Goal: Task Accomplishment & Management: Complete application form

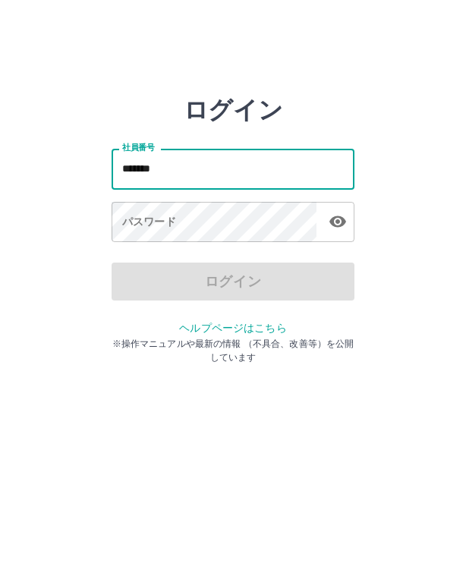
type input "*******"
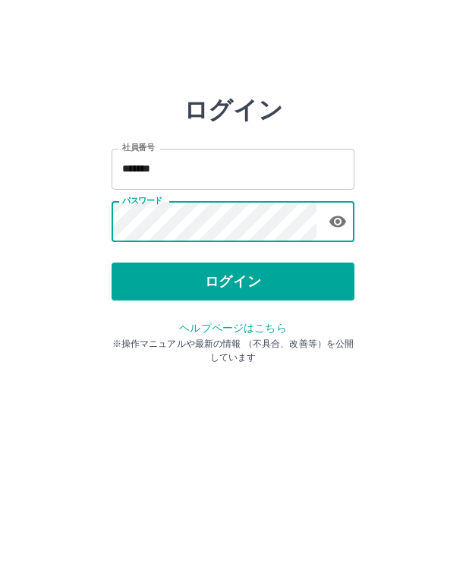
click at [141, 269] on button "ログイン" at bounding box center [233, 282] width 243 height 38
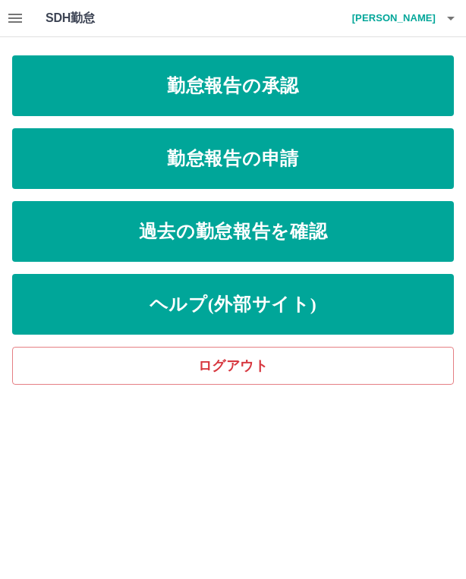
click at [99, 163] on link "勤怠報告の申請" at bounding box center [233, 158] width 442 height 61
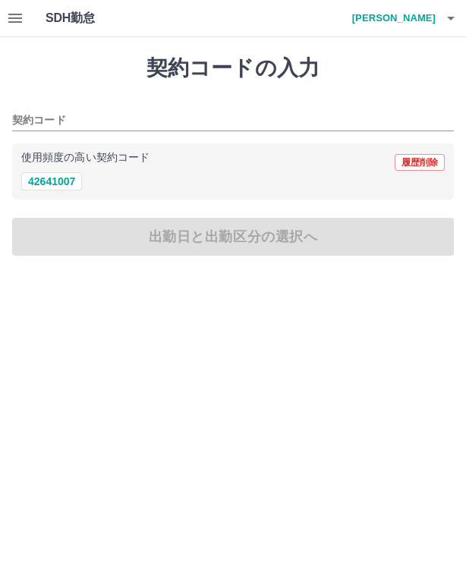
click at [58, 181] on button "42641007" at bounding box center [51, 181] width 61 height 18
type input "********"
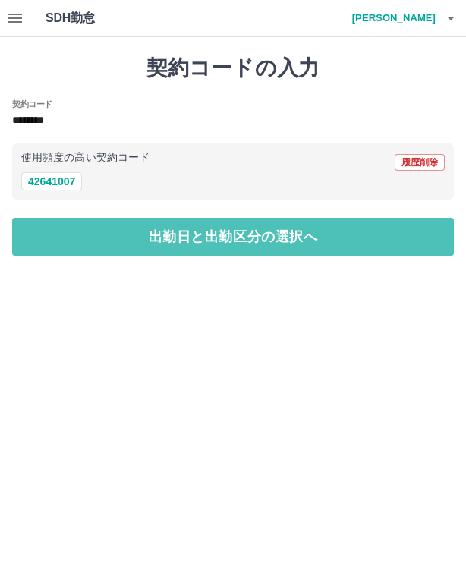
click at [123, 247] on button "出勤日と出勤区分の選択へ" at bounding box center [233, 237] width 442 height 38
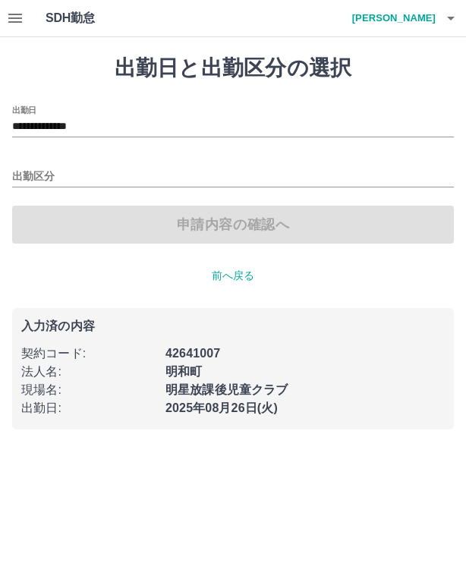
click at [49, 131] on input "**********" at bounding box center [233, 127] width 442 height 19
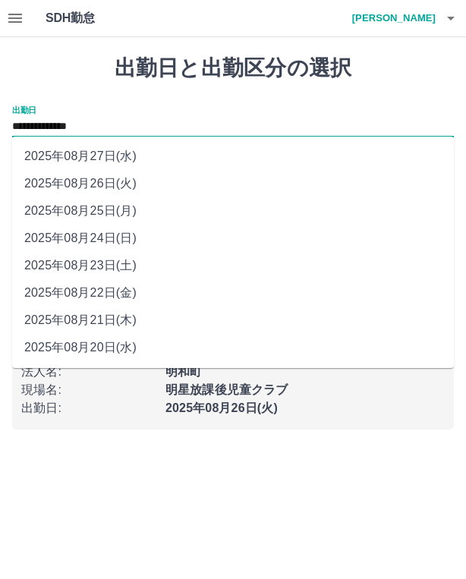
click at [85, 216] on li "2025年08月25日(月)" at bounding box center [233, 210] width 442 height 27
type input "**********"
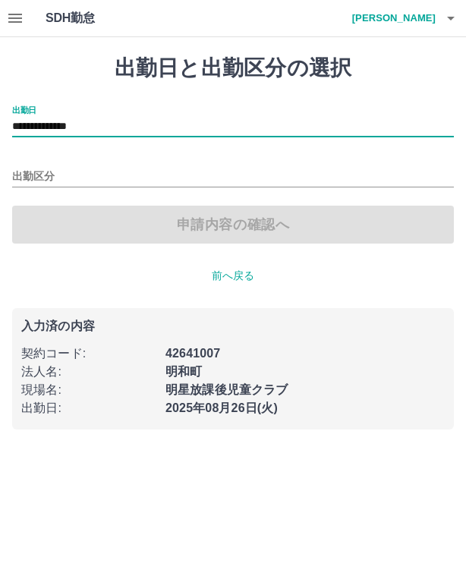
click at [28, 173] on input "出勤区分" at bounding box center [233, 177] width 442 height 19
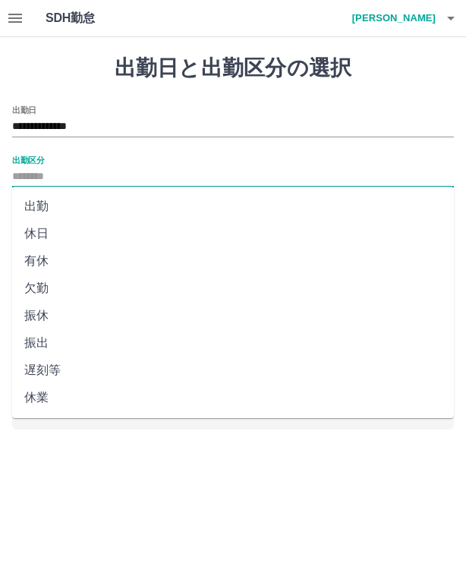
click at [49, 217] on li "出勤" at bounding box center [233, 206] width 442 height 27
type input "**"
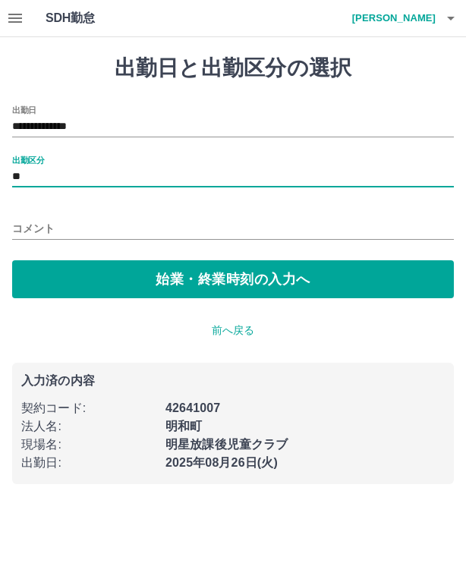
click at [101, 279] on button "始業・終業時刻の入力へ" at bounding box center [233, 279] width 442 height 38
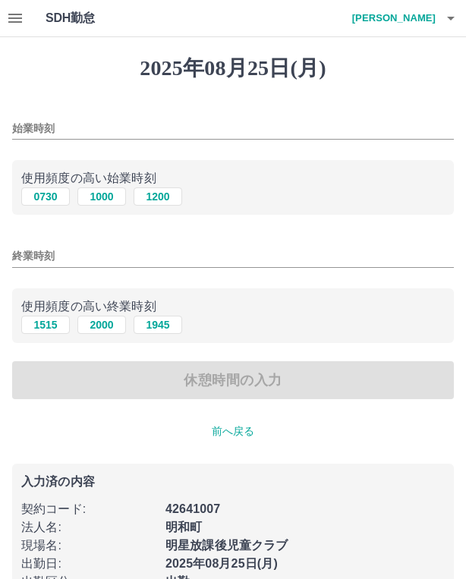
click at [30, 126] on input "始業時刻" at bounding box center [233, 129] width 442 height 22
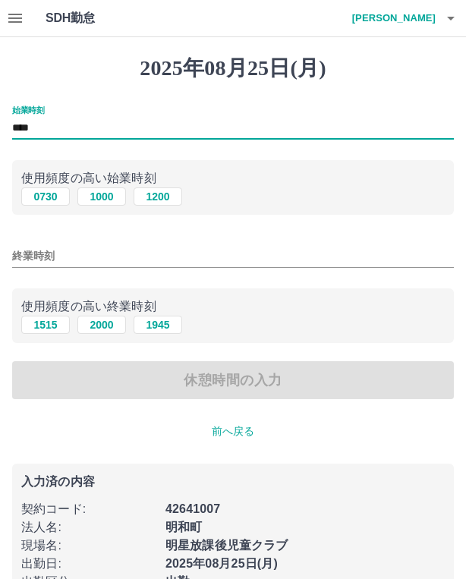
type input "****"
click at [38, 256] on input "終業時刻" at bounding box center [233, 256] width 442 height 22
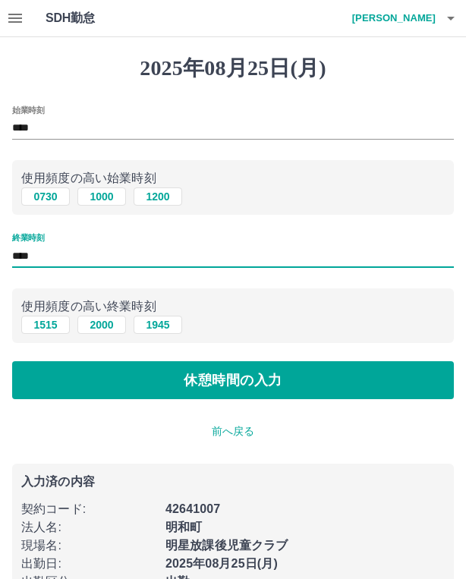
type input "****"
click at [131, 373] on button "休憩時間の入力" at bounding box center [233, 380] width 442 height 38
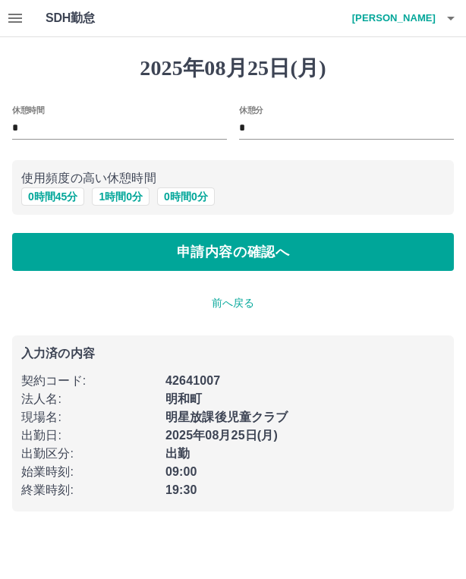
click at [114, 201] on button "1 時間 0 分" at bounding box center [121, 196] width 58 height 18
type input "*"
click at [117, 247] on button "申請内容の確認へ" at bounding box center [233, 252] width 442 height 38
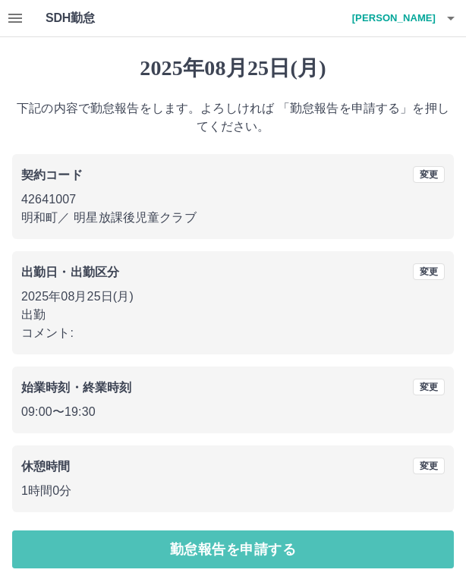
click at [199, 543] on button "勤怠報告を申請する" at bounding box center [233, 549] width 442 height 38
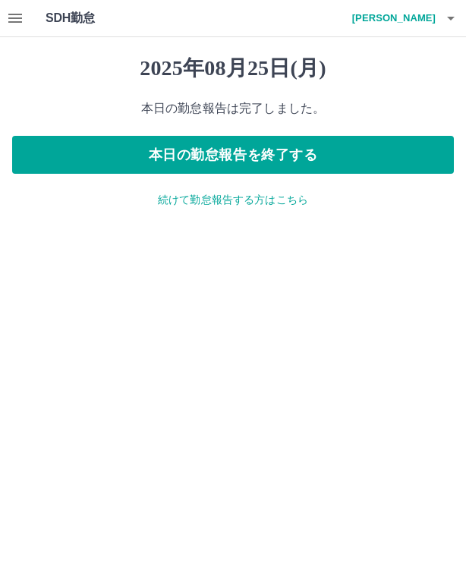
click at [20, 14] on icon "button" at bounding box center [15, 18] width 14 height 9
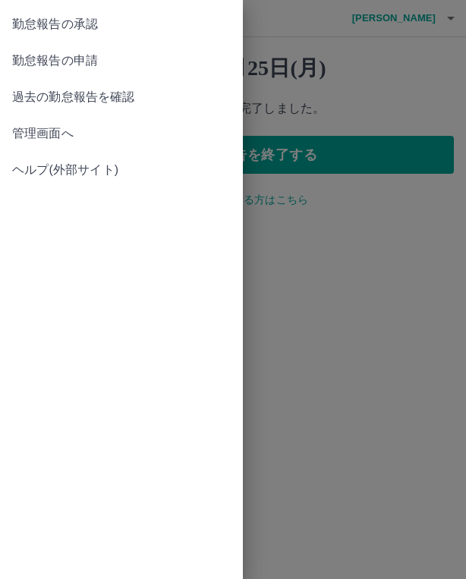
click at [33, 30] on span "勤怠報告の承認" at bounding box center [121, 24] width 219 height 18
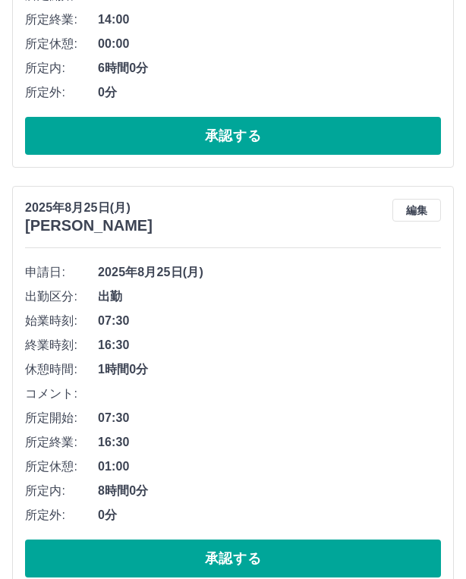
scroll to position [1923, 0]
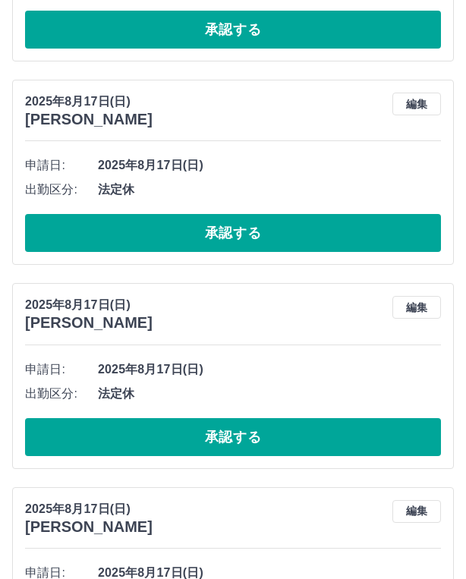
click at [144, 228] on button "承認する" at bounding box center [233, 233] width 416 height 38
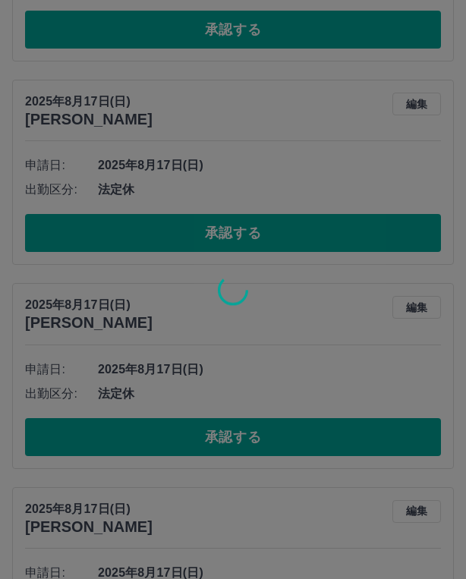
scroll to position [4030, 0]
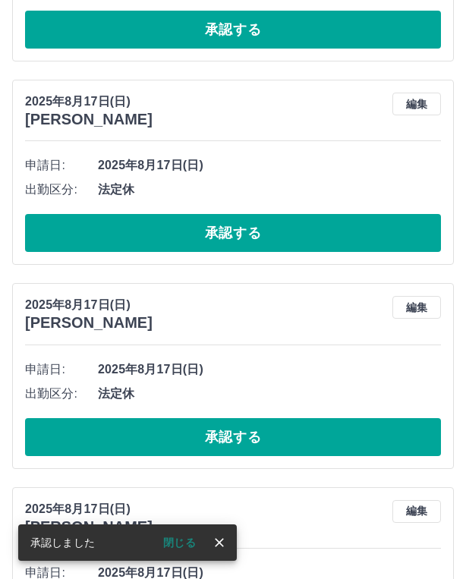
click at [112, 233] on button "承認する" at bounding box center [233, 233] width 416 height 38
click at [83, 222] on button "承認する" at bounding box center [233, 233] width 416 height 38
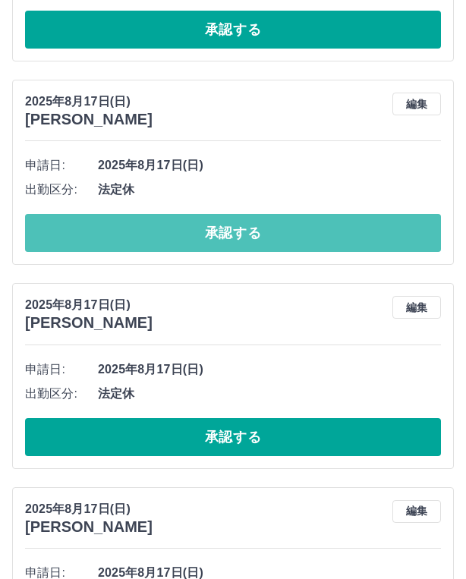
click at [74, 216] on button "承認する" at bounding box center [233, 233] width 416 height 38
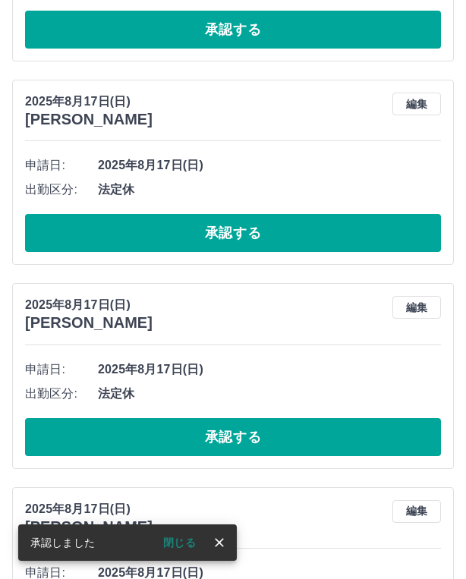
click at [81, 225] on button "承認する" at bounding box center [233, 233] width 416 height 38
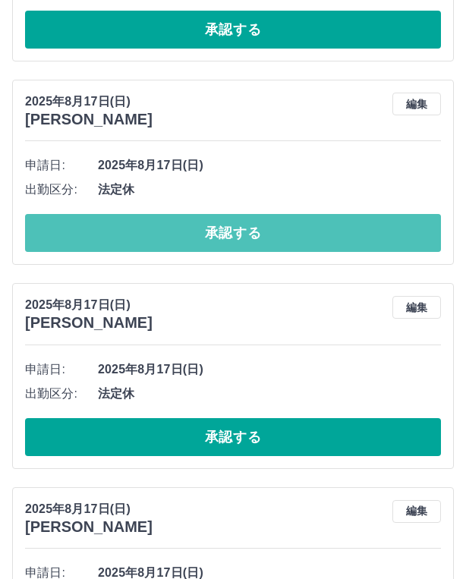
click at [76, 219] on button "承認する" at bounding box center [233, 233] width 416 height 38
click at [80, 224] on button "承認する" at bounding box center [233, 233] width 416 height 38
click at [79, 223] on button "承認する" at bounding box center [233, 233] width 416 height 38
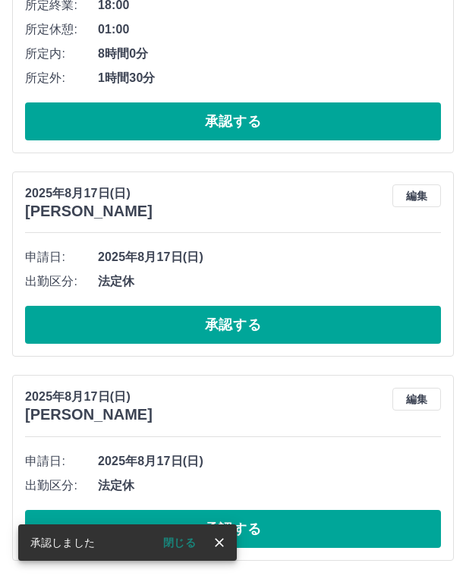
scroll to position [3932, 0]
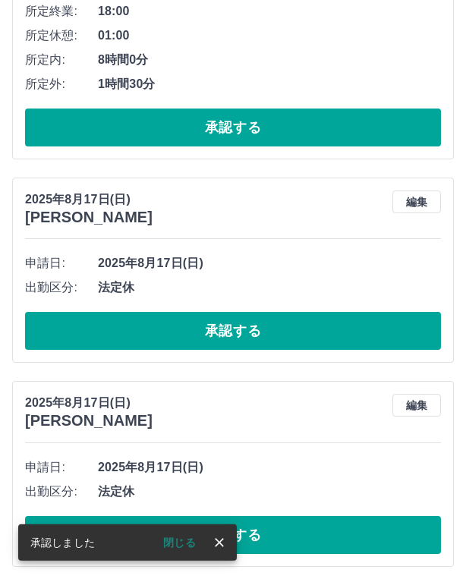
click at [108, 318] on button "承認する" at bounding box center [233, 331] width 416 height 38
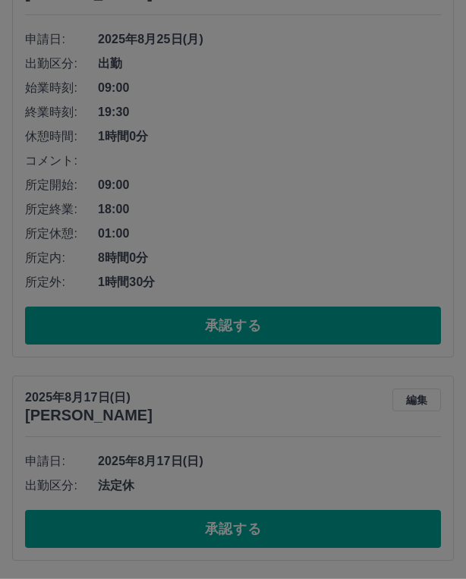
scroll to position [3728, 0]
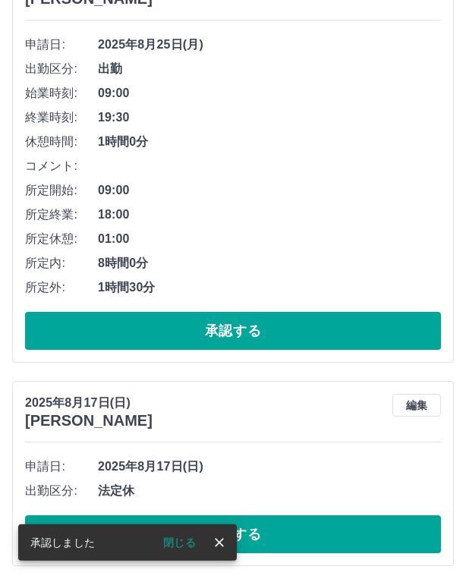
click at [316, 524] on button "承認する" at bounding box center [233, 534] width 416 height 38
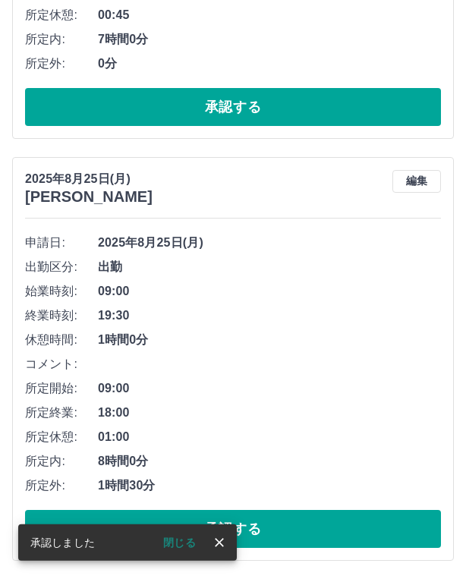
scroll to position [3525, 0]
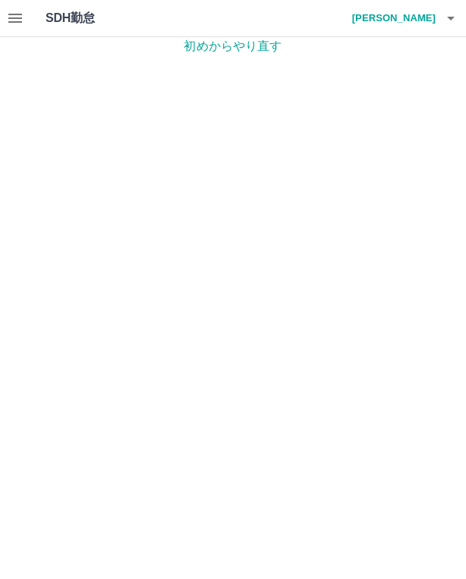
click at [266, 55] on html "SDH勤怠 [PERSON_NAME] 初めからやり直す SDH勤怠" at bounding box center [233, 27] width 466 height 55
click at [313, 40] on p "初めからやり直す" at bounding box center [233, 46] width 466 height 18
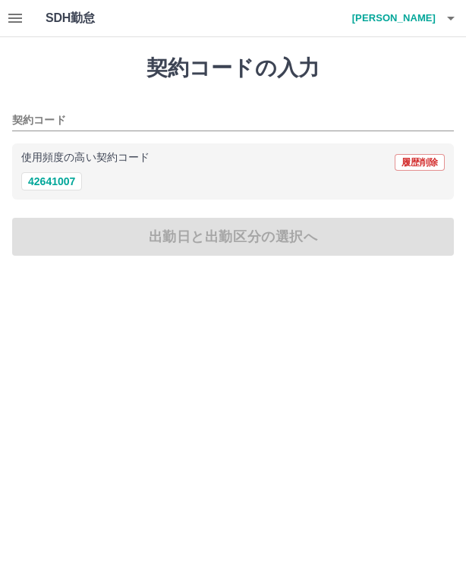
click at [12, 21] on icon "button" at bounding box center [15, 18] width 14 height 9
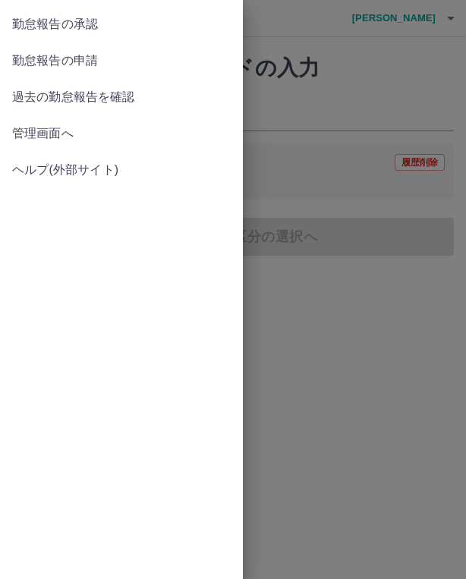
click at [35, 33] on link "勤怠報告の承認" at bounding box center [121, 24] width 243 height 36
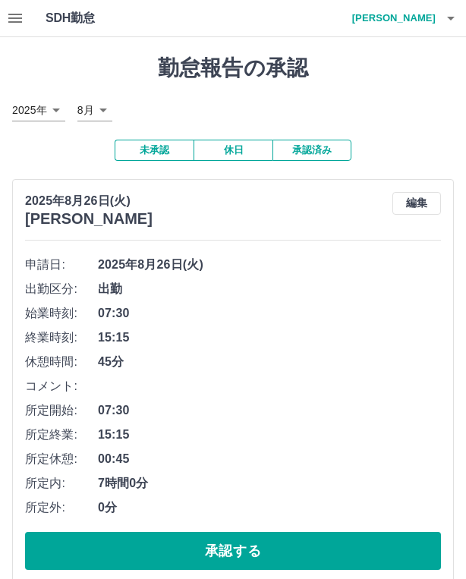
click at [392, 27] on h4 "[PERSON_NAME]" at bounding box center [390, 18] width 91 height 36
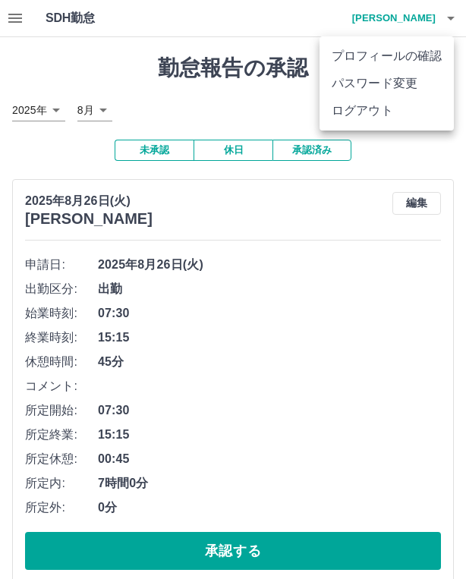
click at [382, 116] on li "ログアウト" at bounding box center [386, 110] width 134 height 27
